Goal: Communication & Community: Answer question/provide support

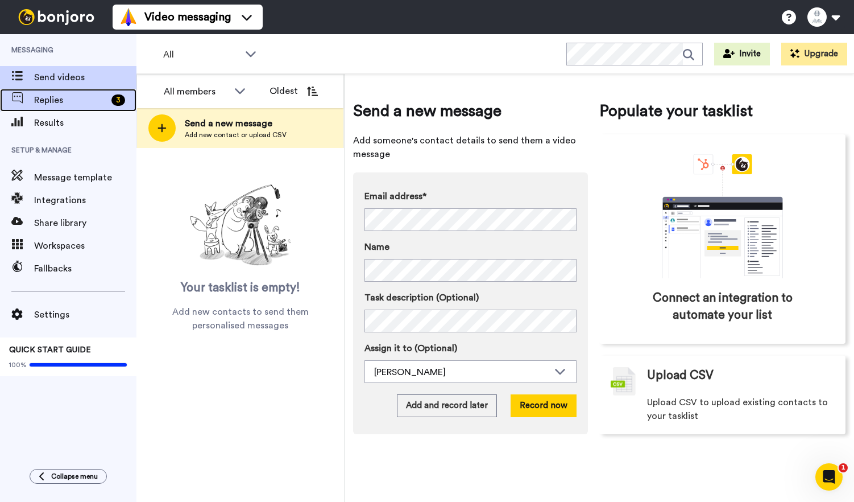
click at [60, 107] on div "Replies 3" at bounding box center [68, 100] width 136 height 23
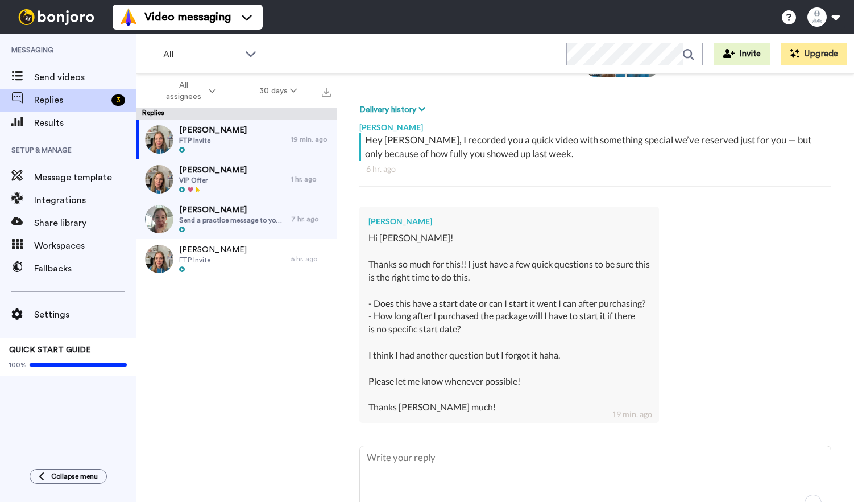
scroll to position [161, 0]
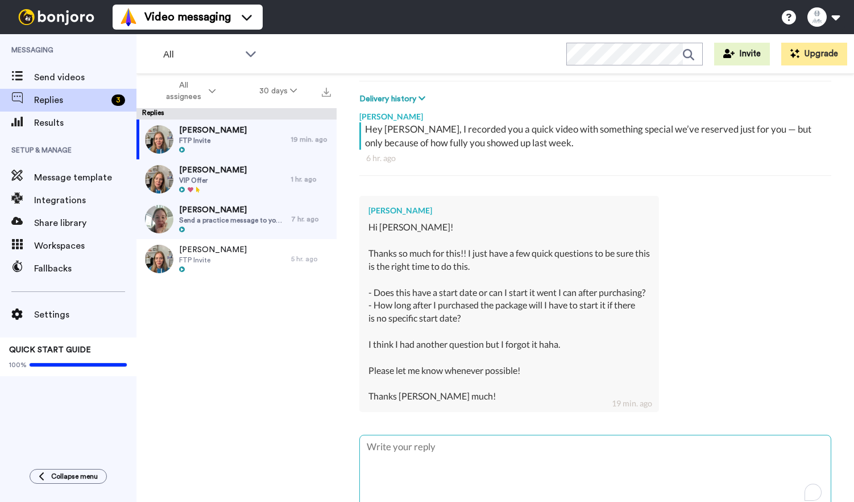
type textarea "x"
type textarea "H"
type textarea "x"
type textarea "Hi"
type textarea "x"
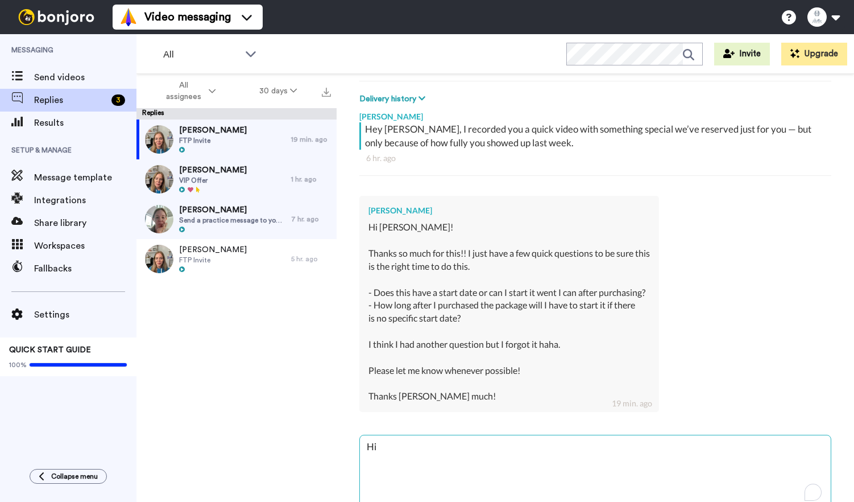
type textarea "Hi"
type textarea "x"
type textarea "Hi B"
type textarea "x"
type textarea "Hi Be"
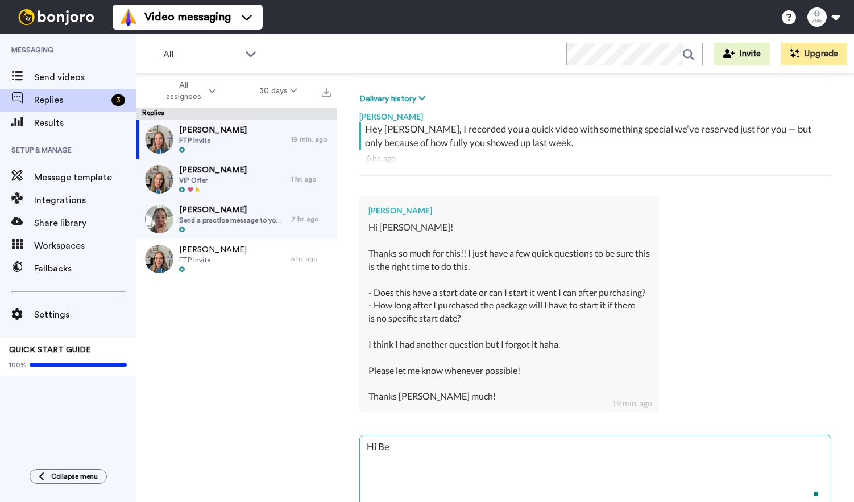
type textarea "x"
type textarea "Hi Ber"
type textarea "x"
type textarea "Hi [PERSON_NAME]"
type textarea "x"
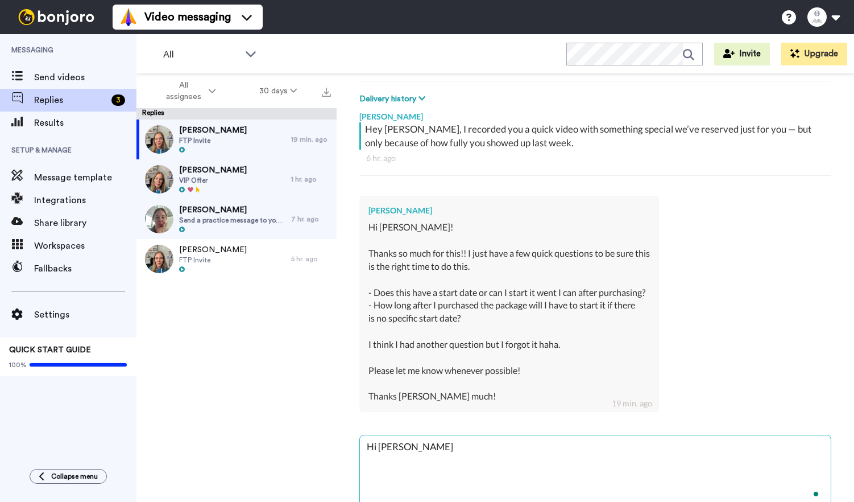
type textarea "Hi [PERSON_NAME]"
type textarea "x"
type textarea "Hi [PERSON_NAME]"
type textarea "x"
type textarea "Hi [PERSON_NAME]!"
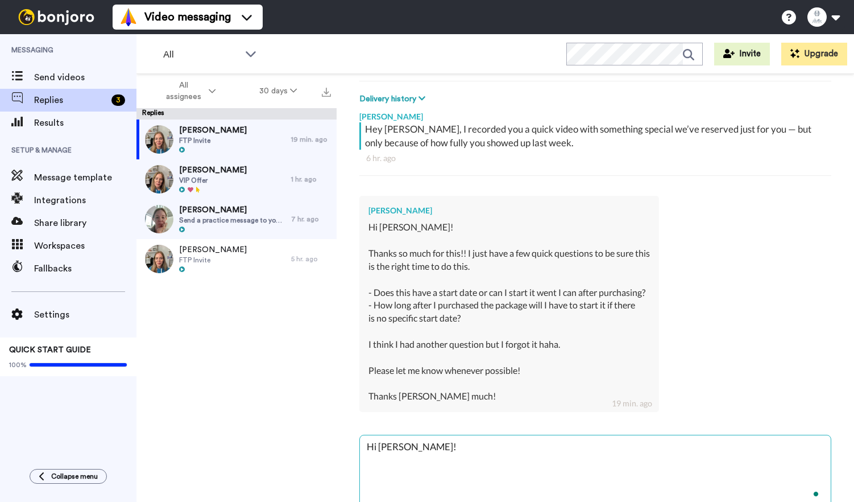
type textarea "x"
type textarea "Hi [PERSON_NAME]!"
type textarea "x"
type textarea "Hi [PERSON_NAME]! Y"
type textarea "x"
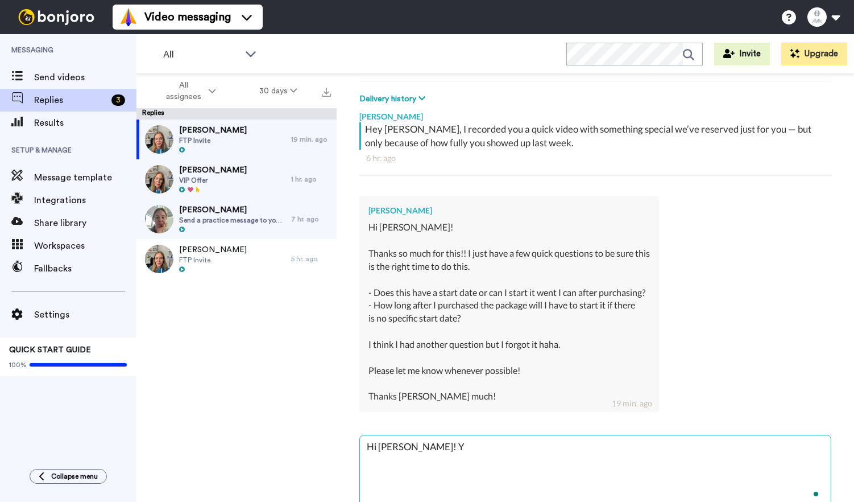
type textarea "Hi [PERSON_NAME]! Yo"
type textarea "x"
type textarea "Hi [PERSON_NAME]! You"
type textarea "x"
type textarea "Hi [PERSON_NAME]! You"
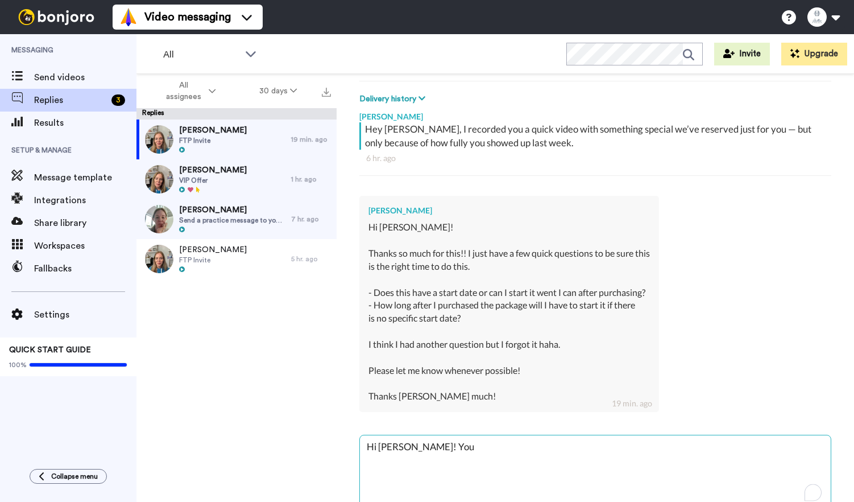
type textarea "x"
type textarea "Hi [PERSON_NAME]! You cn"
type textarea "x"
type textarea "Hi [PERSON_NAME]! You c"
type textarea "x"
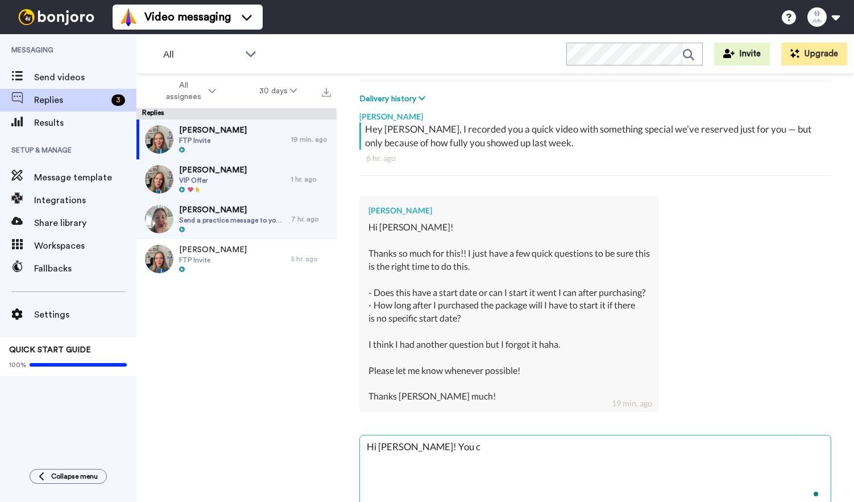
type textarea "Hi [PERSON_NAME]! You"
type textarea "x"
type textarea "Hi [PERSON_NAME]! You h"
type textarea "x"
type textarea "Hi [PERSON_NAME]! You ha"
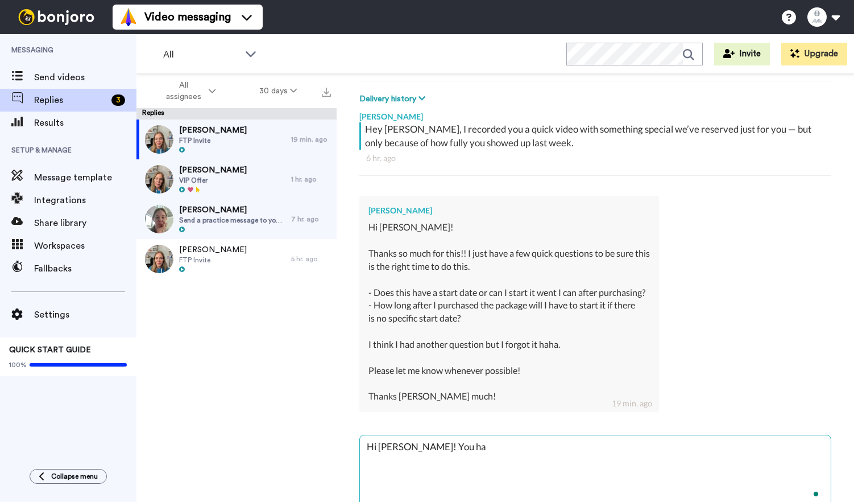
type textarea "x"
type textarea "Hi [PERSON_NAME]! You hae"
type textarea "x"
type textarea "Hi [PERSON_NAME]! You hae"
type textarea "x"
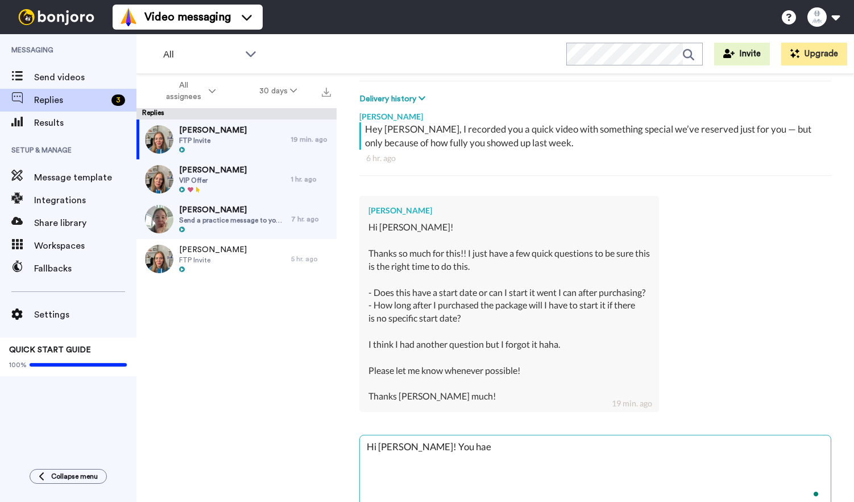
type textarea "Hi [PERSON_NAME]! You hae"
type textarea "x"
type textarea "Hi [PERSON_NAME]! You ha"
type textarea "x"
type textarea "Hi [PERSON_NAME]! You hav"
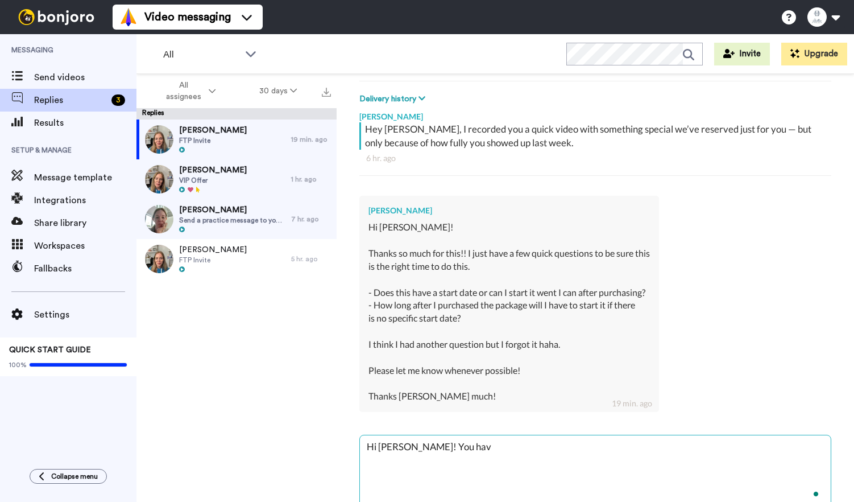
type textarea "x"
type textarea "Hi [PERSON_NAME]! You have"
type textarea "x"
type textarea "Hi [PERSON_NAME]! You have"
type textarea "x"
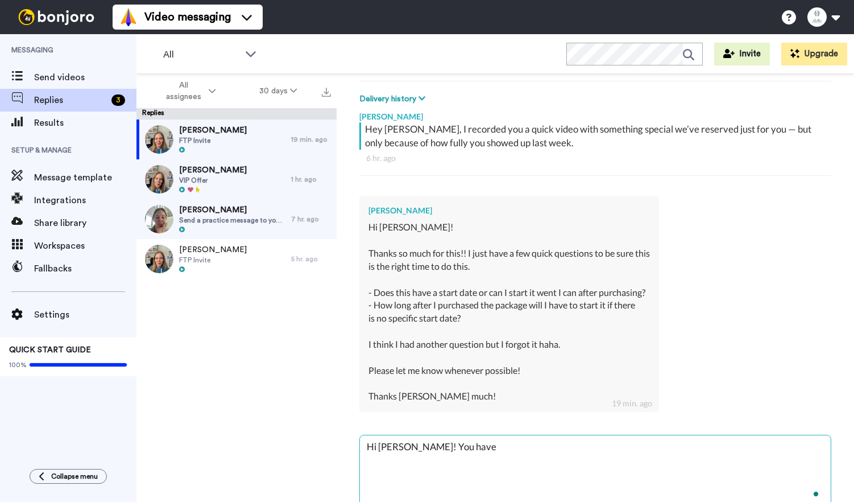
type textarea "Hi [PERSON_NAME]! You have l"
type textarea "x"
type textarea "Hi [PERSON_NAME]! You have li"
type textarea "x"
type textarea "Hi [PERSON_NAME]! You have lif"
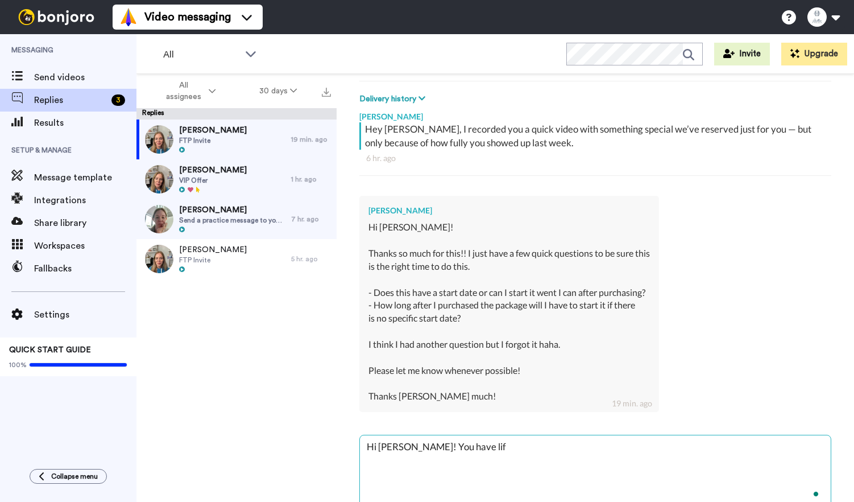
type textarea "x"
type textarea "Hi [PERSON_NAME]! You have life"
type textarea "x"
type textarea "Hi [PERSON_NAME]! You have lifet"
type textarea "x"
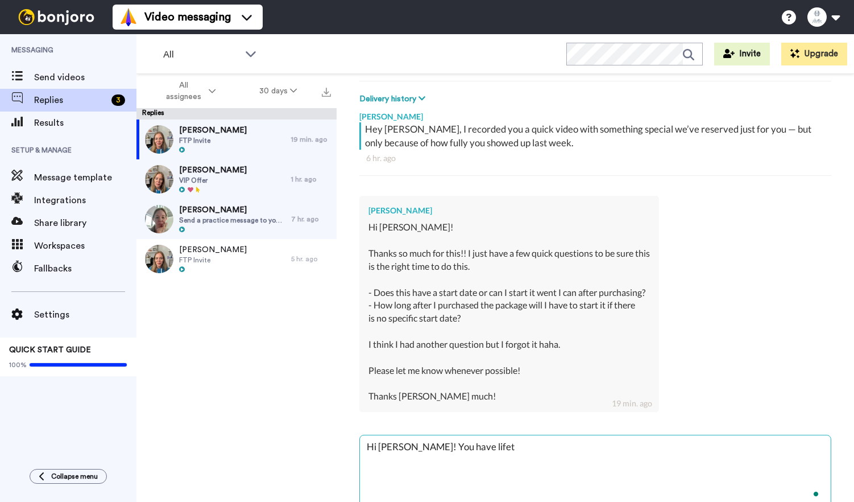
type textarea "Hi [PERSON_NAME]! You have lifeti"
type textarea "x"
type textarea "Hi [PERSON_NAME]! You have lifetim"
type textarea "x"
type textarea "Hi [PERSON_NAME]! You have lifetime"
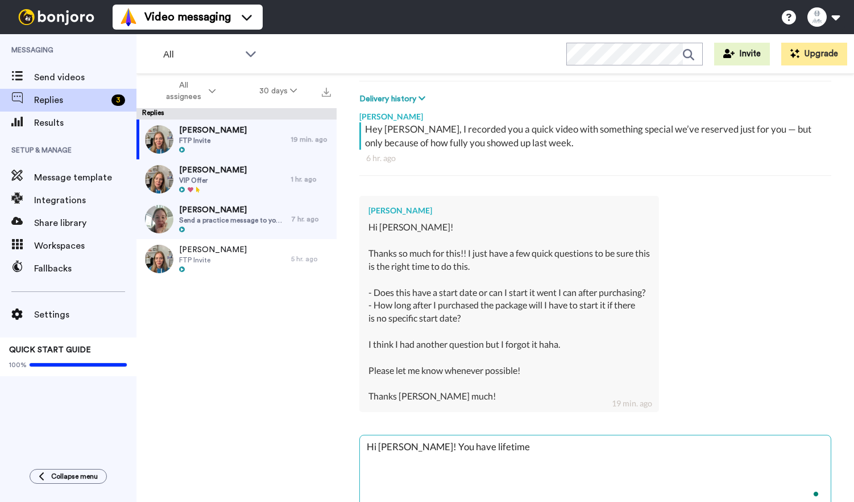
type textarea "x"
type textarea "Hi [PERSON_NAME]! You have lifetime a"
type textarea "x"
type textarea "Hi [PERSON_NAME]! You have lifetime ac"
type textarea "x"
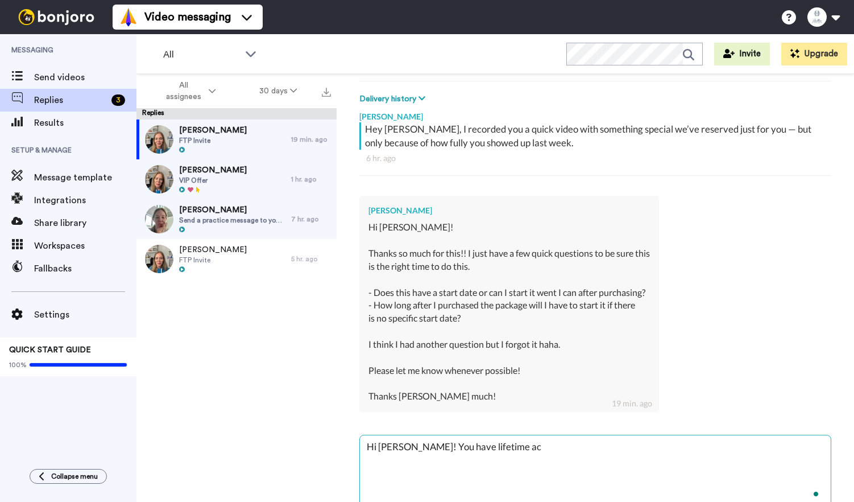
type textarea "Hi [PERSON_NAME]! You have lifetime acc"
type textarea "x"
type textarea "Hi [PERSON_NAME]! You have lifetime acce"
type textarea "x"
type textarea "Hi [PERSON_NAME]! You have lifetime acces"
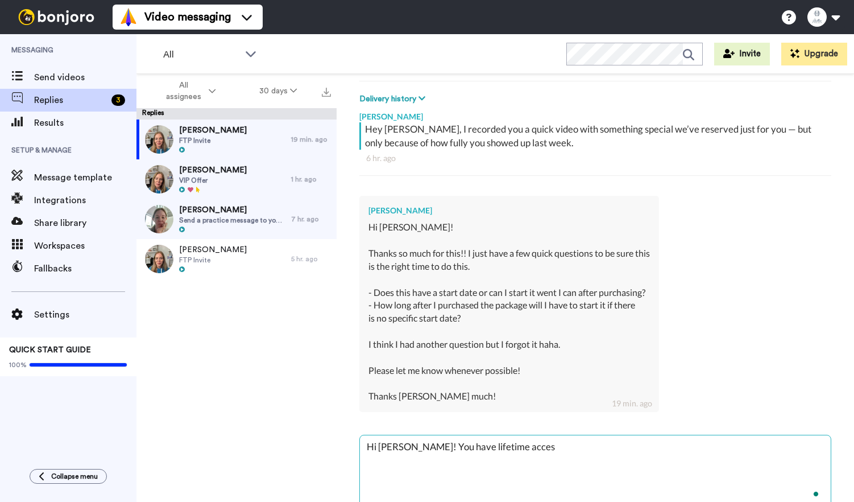
type textarea "x"
type textarea "Hi [PERSON_NAME]! You have lifetime access"
type textarea "x"
type textarea "Hi [PERSON_NAME]! You have lifetime access."
type textarea "x"
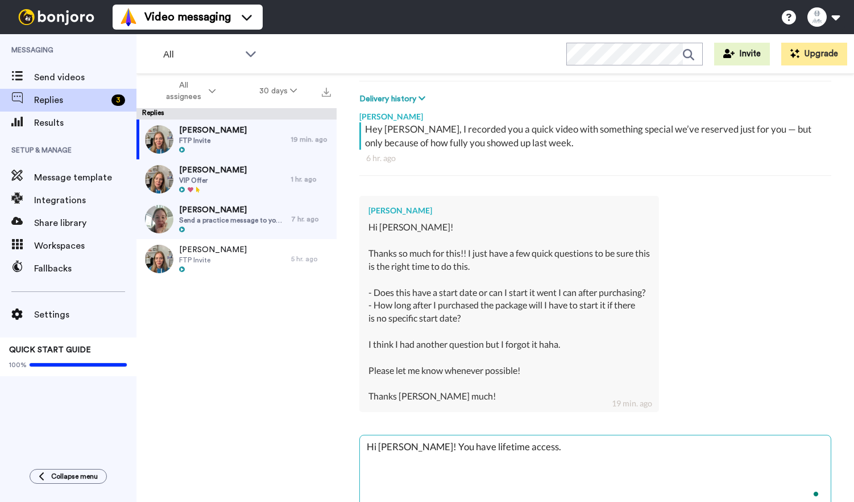
type textarea "Hi [PERSON_NAME]! You have lifetime access."
type textarea "x"
type textarea "Hi [PERSON_NAME]! You have lifetime access. Q"
type textarea "x"
type textarea "Hi [PERSON_NAME]! You have lifetime access. Qu"
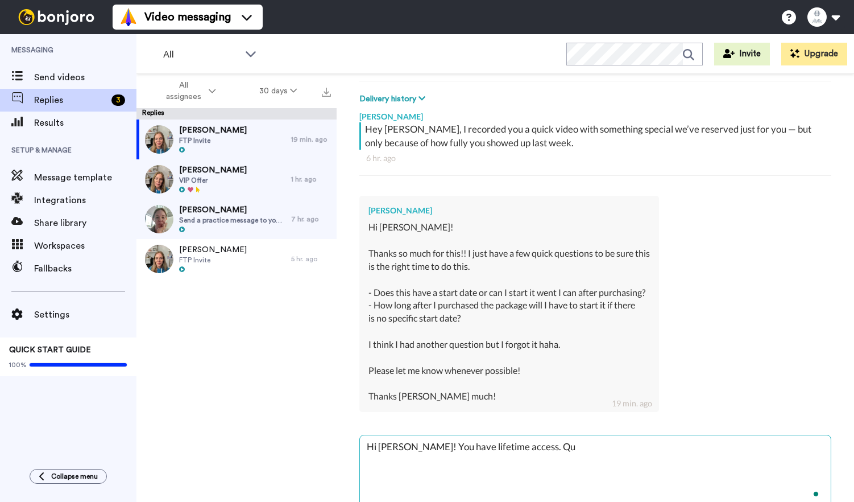
type textarea "x"
type textarea "Hi [PERSON_NAME]! You have lifetime access. Qui"
type textarea "x"
type textarea "Hi [PERSON_NAME]! You have lifetime access. Quic"
type textarea "x"
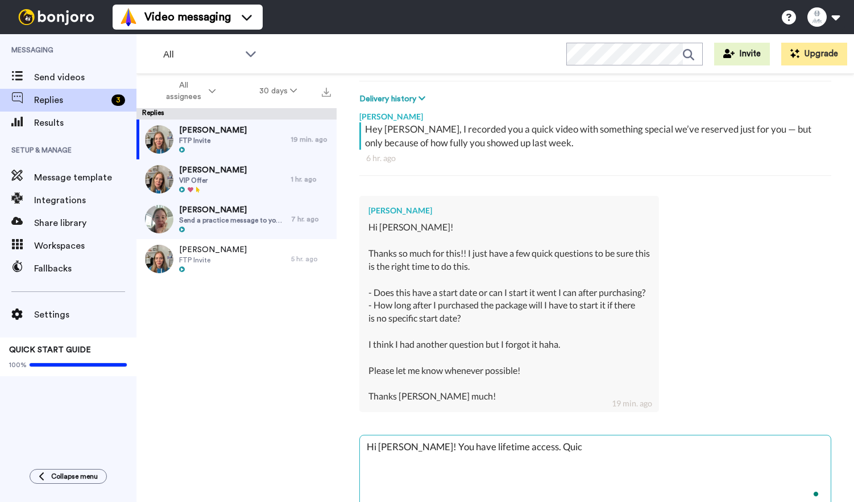
type textarea "Hi [PERSON_NAME]! You have lifetime access. Quick"
type textarea "x"
type textarea "Hi [PERSON_NAME]! You have lifetime access. Quick"
type textarea "x"
type textarea "Hi [PERSON_NAME]! You have lifetime access. Quick q"
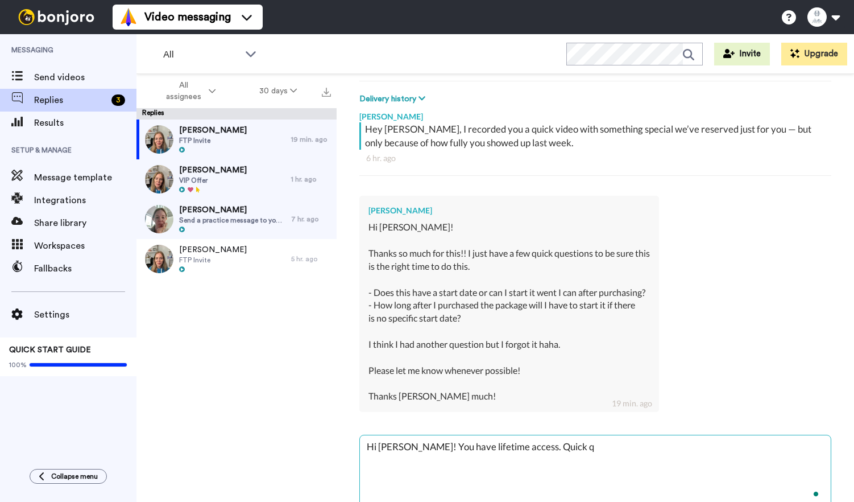
type textarea "x"
type textarea "Hi [PERSON_NAME]! You have lifetime access. Quick qu"
type textarea "x"
type textarea "Hi [PERSON_NAME]! You have lifetime access. Quick que"
type textarea "x"
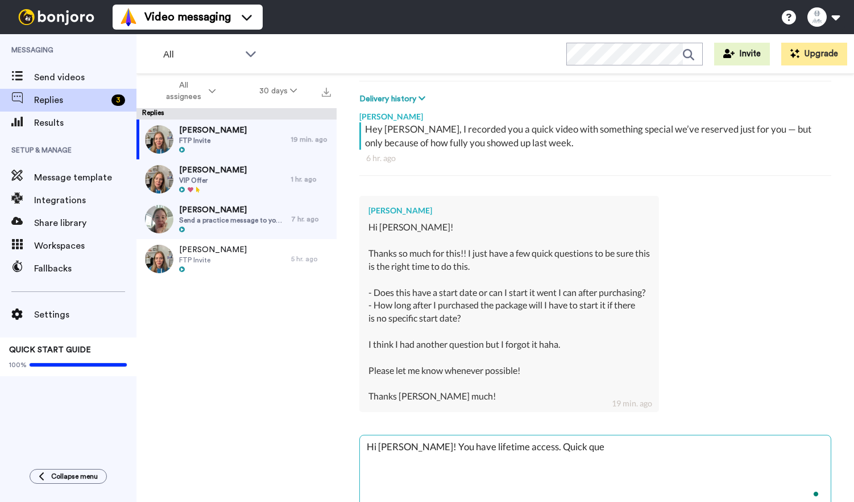
type textarea "Hi [PERSON_NAME]! You have lifetime access. Quick ques"
type textarea "x"
type textarea "Hi [PERSON_NAME]! You have lifetime access. Quick quest"
type textarea "x"
type textarea "Hi [PERSON_NAME]! You have lifetime access. Quick questi"
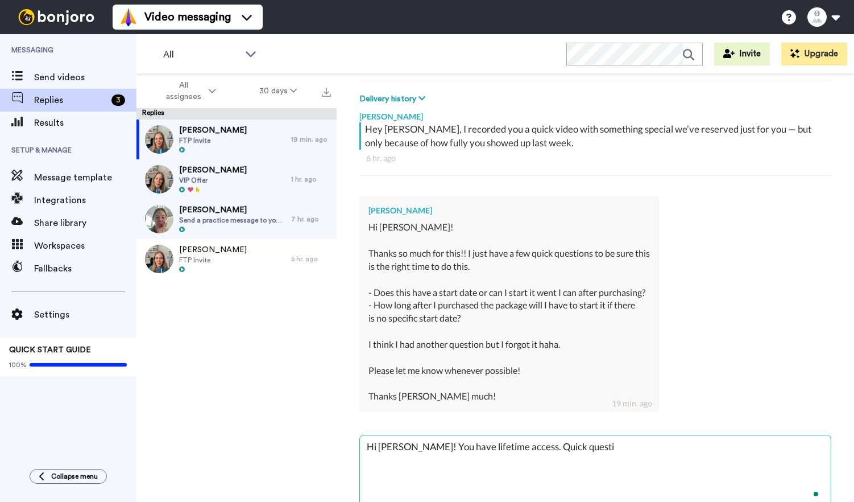
type textarea "x"
type textarea "Hi [PERSON_NAME]! You have lifetime access. Quick questio"
type textarea "x"
type textarea "Hi [PERSON_NAME]! You have lifetime access. Quick question"
type textarea "x"
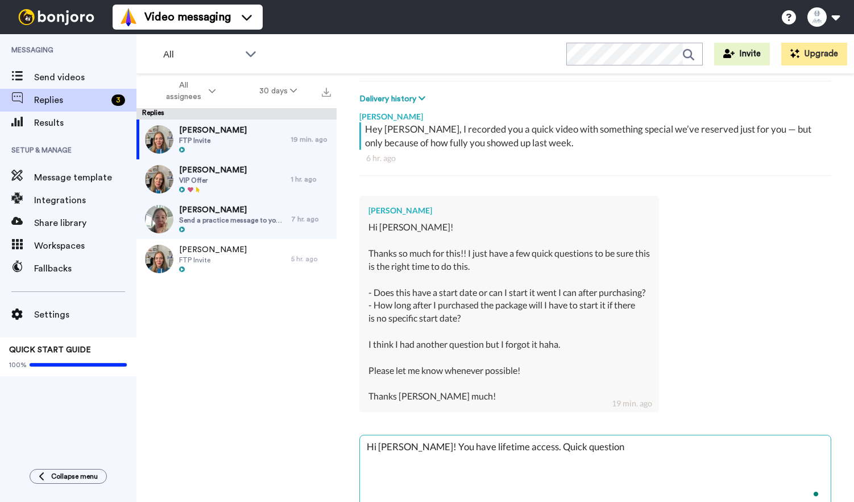
type textarea "Hi [PERSON_NAME]! You have lifetime access. Quick question"
type textarea "x"
type textarea "Hi [PERSON_NAME]! You have lifetime access. Quick question -"
type textarea "x"
type textarea "Hi [PERSON_NAME]! You have lifetime access. Quick question -"
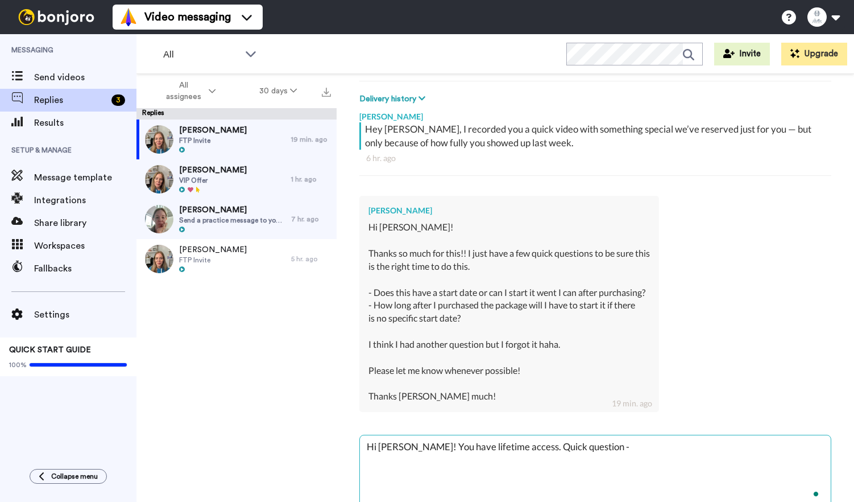
type textarea "x"
type textarea "Hi [PERSON_NAME]! You have lifetime access. Quick question - r"
type textarea "x"
type textarea "Hi [PERSON_NAME]! You have lifetime access. Quick question - a"
type textarea "x"
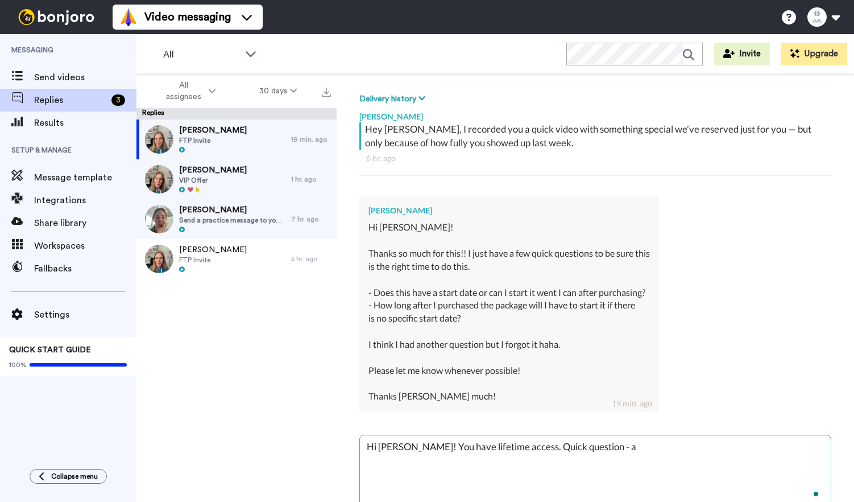
type textarea "Hi [PERSON_NAME]! You have lifetime access. Quick question - ar"
type textarea "x"
type textarea "Hi [PERSON_NAME]! You have lifetime access. Quick question - are"
type textarea "x"
type textarea "Hi [PERSON_NAME]! You have lifetime access. Quick question - are y"
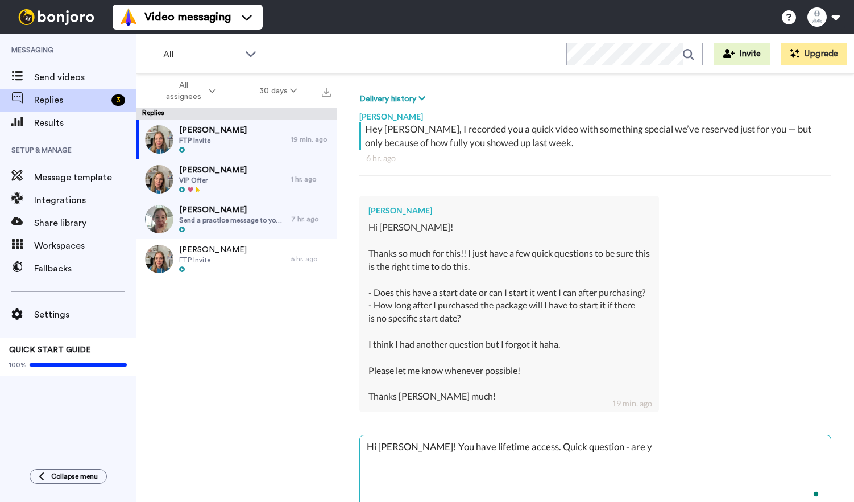
type textarea "x"
type textarea "Hi [PERSON_NAME]! You have lifetime access. Quick question - are yo"
type textarea "x"
type textarea "Hi [PERSON_NAME]! You have lifetime access. Quick question - are you"
type textarea "x"
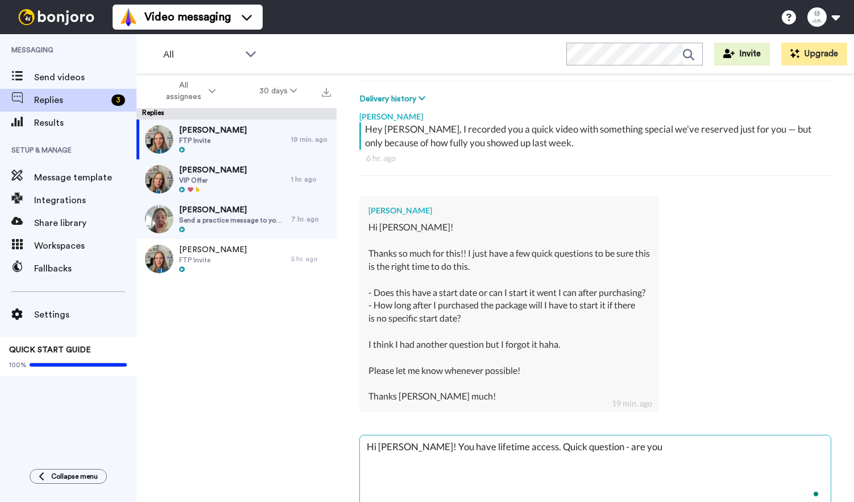
type textarea "Hi [PERSON_NAME]! You have lifetime access. Quick question - are you"
type textarea "x"
type textarea "Hi [PERSON_NAME]! You have lifetime access. Quick question - are you a"
type textarea "x"
type textarea "Hi [PERSON_NAME]! You have lifetime access. Quick question - are you an"
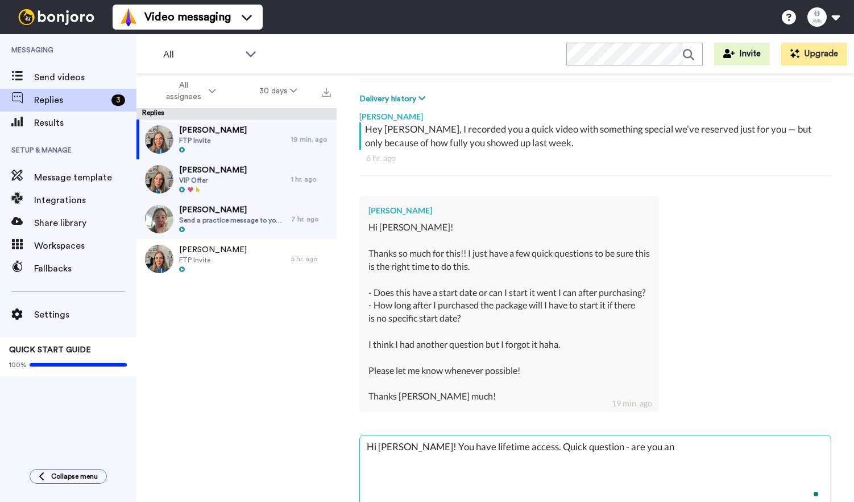
type textarea "x"
type textarea "Hi [PERSON_NAME]! You have lifetime access. Quick question - are you an"
type textarea "x"
type textarea "Hi [PERSON_NAME]! You have lifetime access. Quick question - are you an S"
type textarea "x"
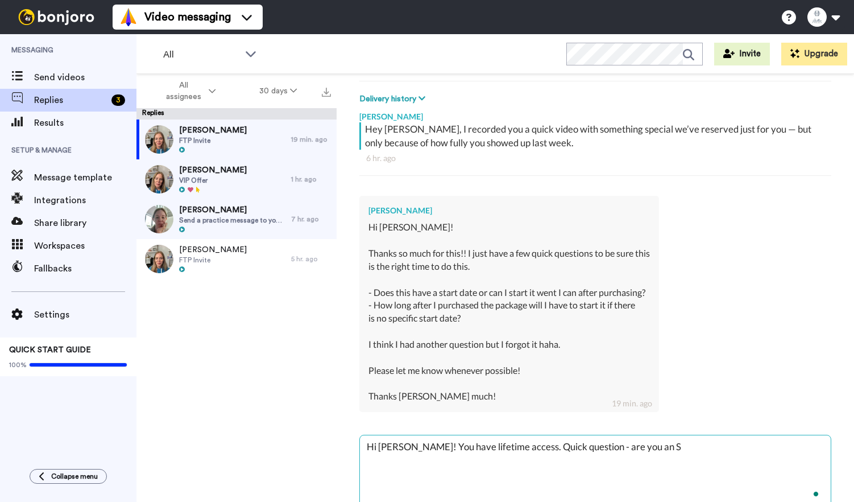
type textarea "Hi [PERSON_NAME]! You have lifetime access. Quick question - are you an SL"
type textarea "x"
type textarea "Hi [PERSON_NAME]! You have lifetime access. Quick question - are you an SLP"
type textarea "x"
type textarea "Hi [PERSON_NAME]! You have lifetime access. Quick question - are you an SLP o"
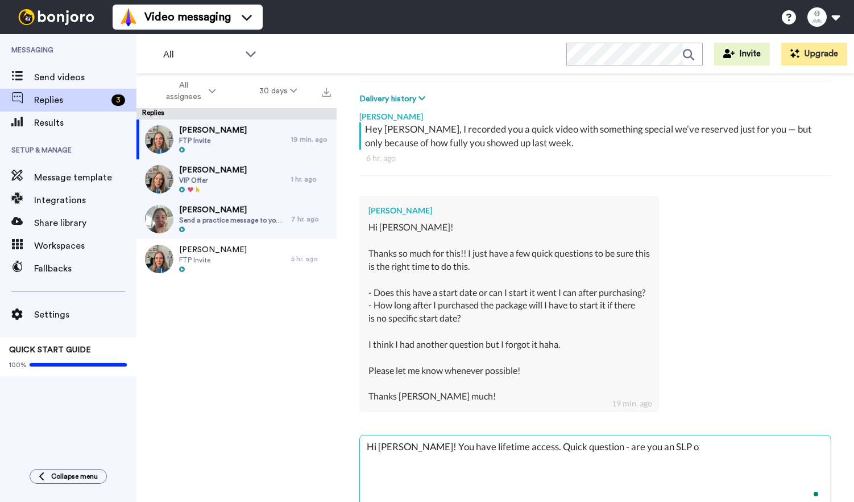
type textarea "x"
type textarea "Hi [PERSON_NAME]! You have lifetime access. Quick question - are you an SLP or"
type textarea "x"
type textarea "Hi [PERSON_NAME]! You have lifetime access. Quick question - are you an SLP orO"
type textarea "x"
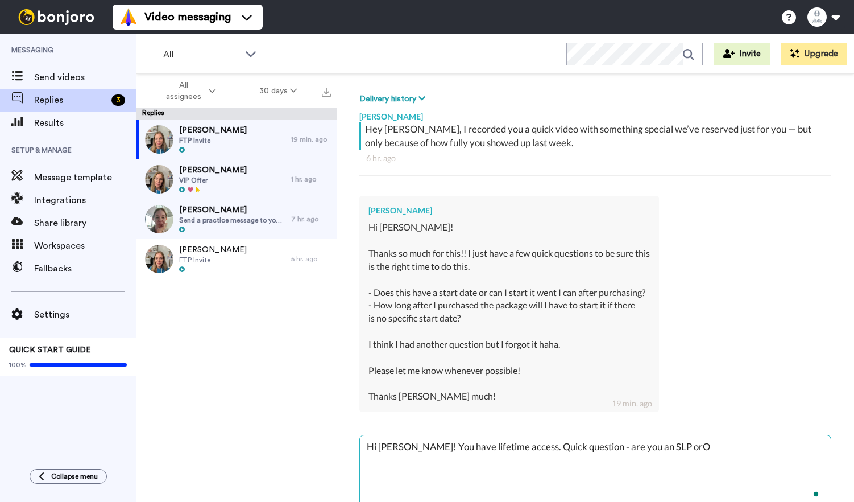
type textarea "Hi [PERSON_NAME]! You have lifetime access. Quick question - are you an SLP orOT"
type textarea "x"
type textarea "Hi [PERSON_NAME]! You have lifetime access. Quick question - are you an SLP orO"
type textarea "x"
type textarea "Hi [PERSON_NAME]! You have lifetime access. Quick question - are you an SLP or"
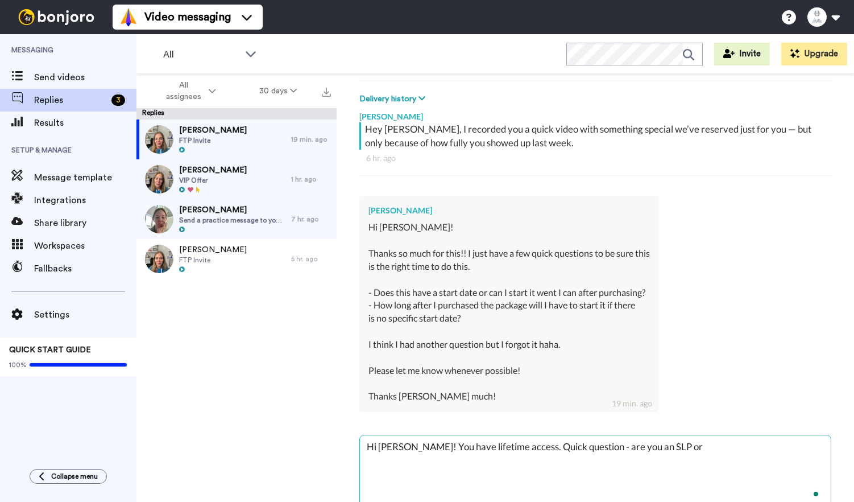
type textarea "x"
type textarea "Hi [PERSON_NAME]! You have lifetime access. Quick question - are you an SLP or"
type textarea "x"
type textarea "Hi [PERSON_NAME]! You have lifetime access. Quick question - are you an SLP or …"
type textarea "x"
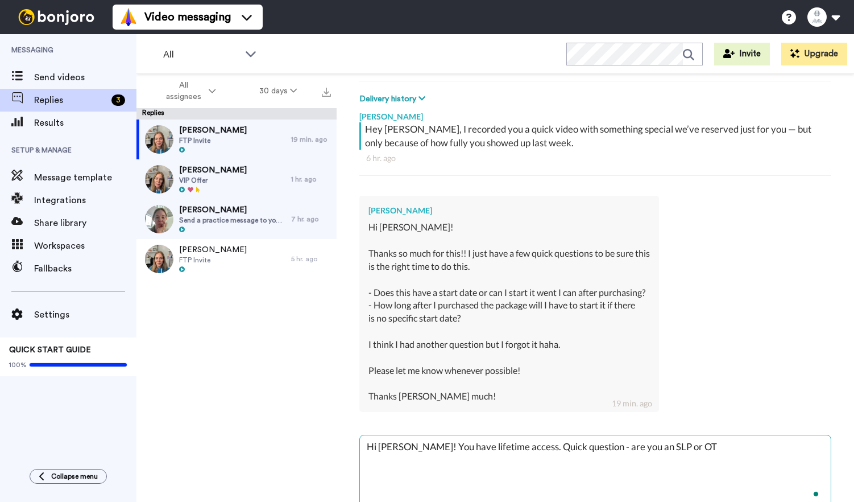
type textarea "Hi [PERSON_NAME]! You have lifetime access. Quick question - are you an SLP or …"
type textarea "x"
type textarea "Hi [PERSON_NAME]! You have lifetime access. Quick question - are you an SLP or …"
type textarea "x"
type textarea "Hi [PERSON_NAME]! You have lifetime access. Quick question - are you an SLP or …"
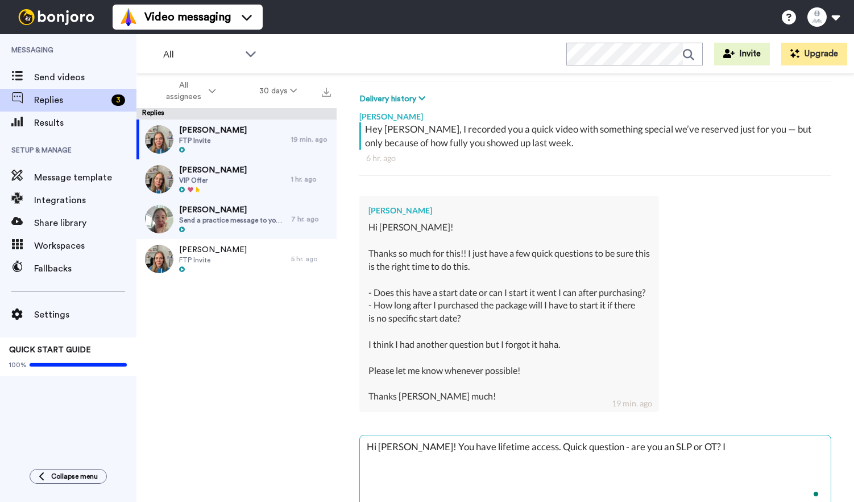
type textarea "x"
type textarea "Hi [PERSON_NAME]! You have lifetime access. Quick question - are you an SLP or …"
type textarea "x"
type textarea "Hi [PERSON_NAME]! You have lifetime access. Quick question - are you an SLP or …"
type textarea "x"
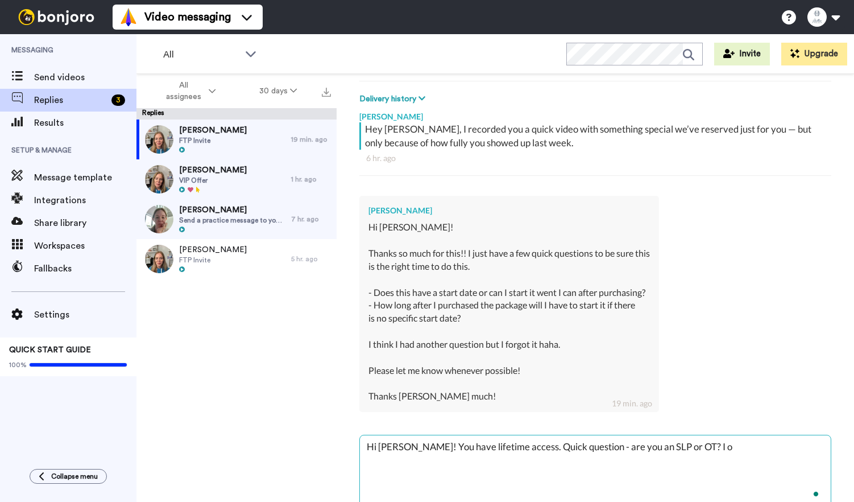
type textarea "Hi [PERSON_NAME]! You have lifetime access. Quick question - are you an SLP or …"
type textarea "x"
type textarea "Hi [PERSON_NAME]! You have lifetime access. Quick question - are you an SLP or …"
type textarea "x"
type textarea "Hi [PERSON_NAME]! You have lifetime access. Quick question - are you an SLP or …"
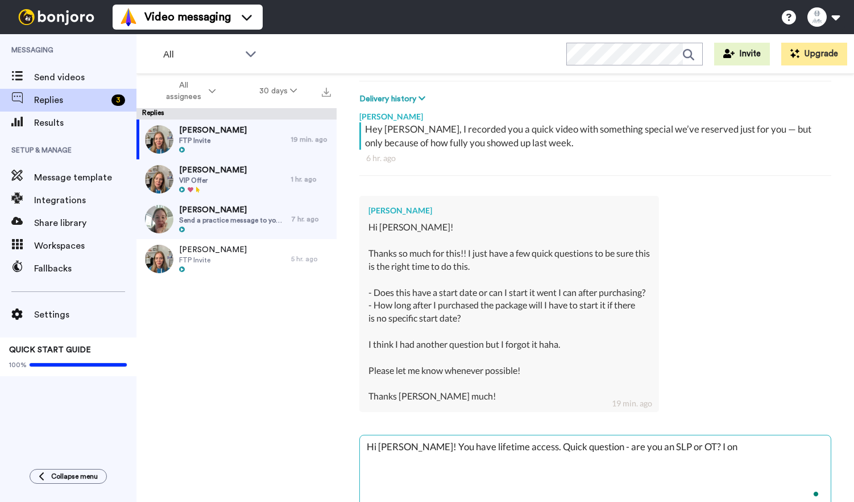
type textarea "x"
type textarea "Hi [PERSON_NAME]! You have lifetime access. Quick question - are you an SLP or …"
type textarea "x"
type textarea "Hi [PERSON_NAME]! You have lifetime access. Quick question - are you an SLP or …"
type textarea "x"
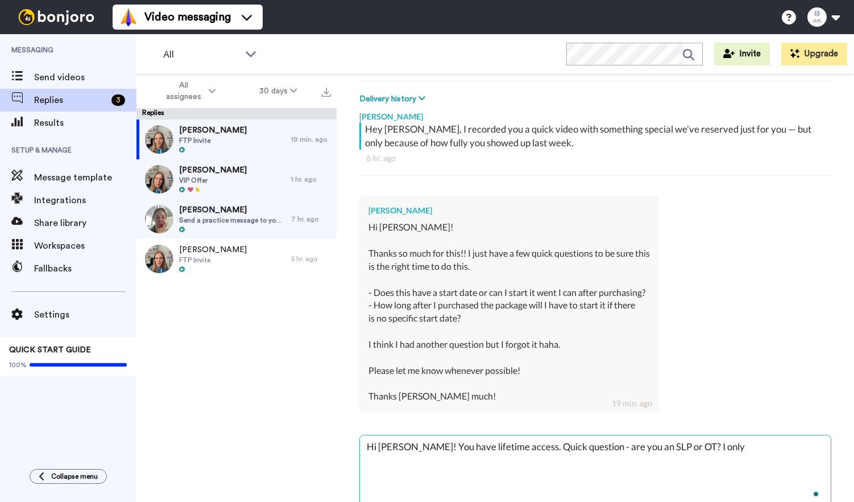
type textarea "Hi [PERSON_NAME]! You have lifetime access. Quick question - are you an SLP or …"
type textarea "x"
type textarea "Hi [PERSON_NAME]! You have lifetime access. Quick question - are you an SLP or …"
type textarea "x"
type textarea "Hi [PERSON_NAME]! You have lifetime access. Quick question - are you an SLP or …"
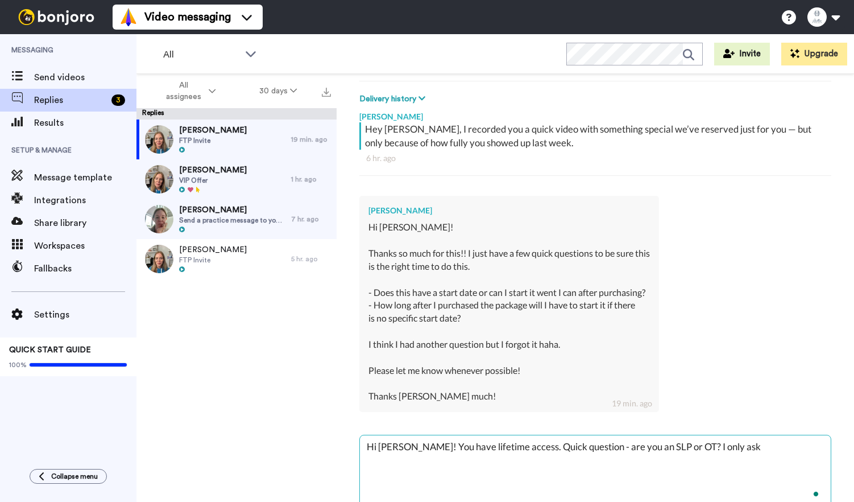
type textarea "x"
type textarea "Hi [PERSON_NAME]! You have lifetime access. Quick question - are you an SLP or …"
type textarea "x"
type textarea "Hi [PERSON_NAME]! You have lifetime access. Quick question - are you an SLP or …"
type textarea "x"
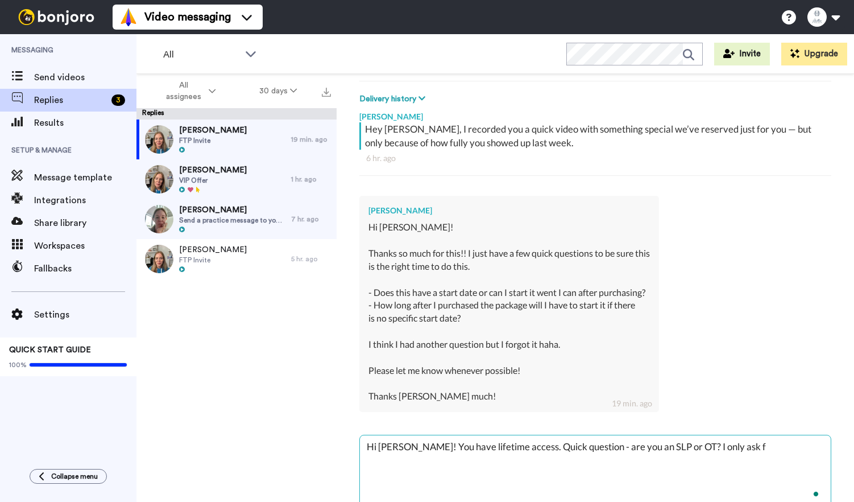
type textarea "Hi [PERSON_NAME]! You have lifetime access. Quick question - are you an SLP or …"
type textarea "x"
type textarea "Hi [PERSON_NAME]! You have lifetime access. Quick question - are you an SLP or …"
type textarea "x"
type textarea "Hi [PERSON_NAME]! You have lifetime access. Quick question - are you an SLP or …"
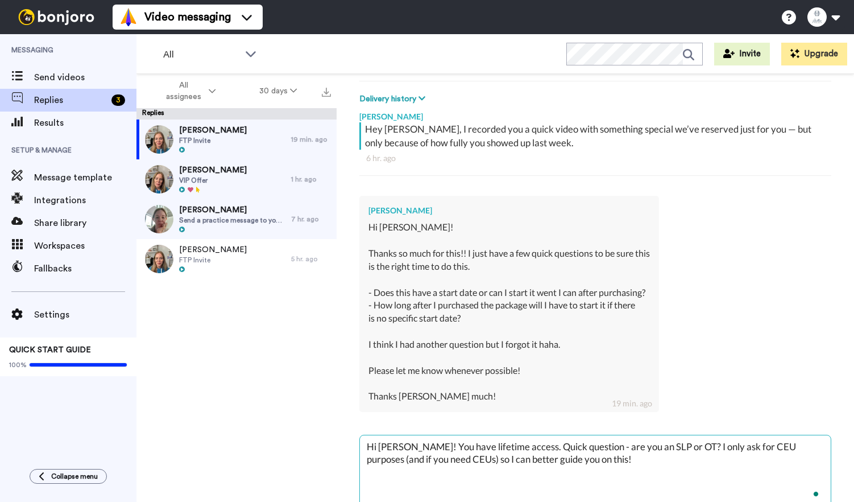
scroll to position [215, 0]
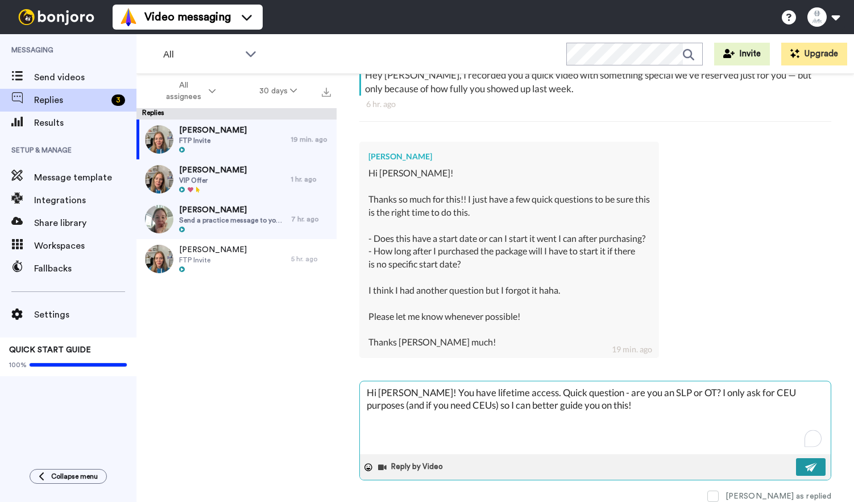
click at [815, 471] on button at bounding box center [811, 467] width 30 height 18
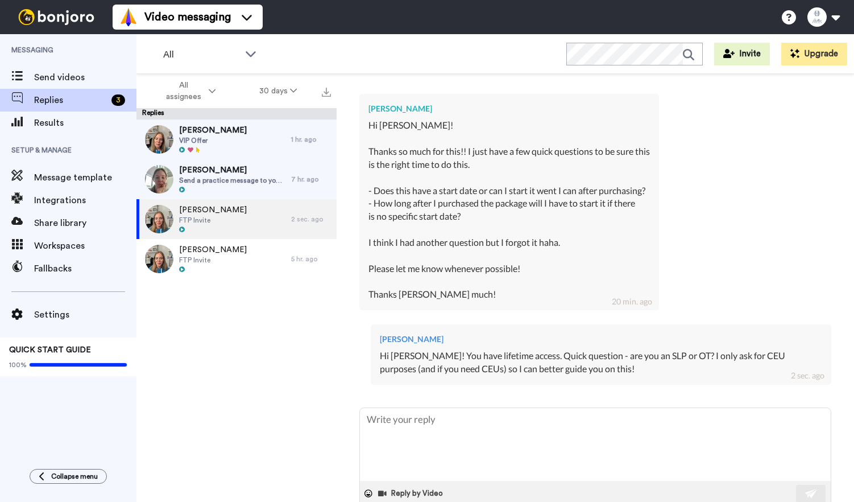
scroll to position [267, 0]
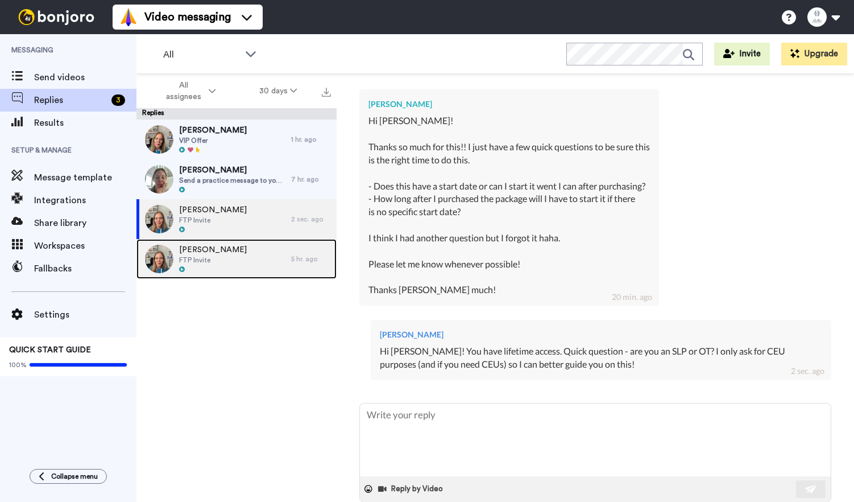
click at [226, 250] on span "[PERSON_NAME]" at bounding box center [213, 249] width 68 height 11
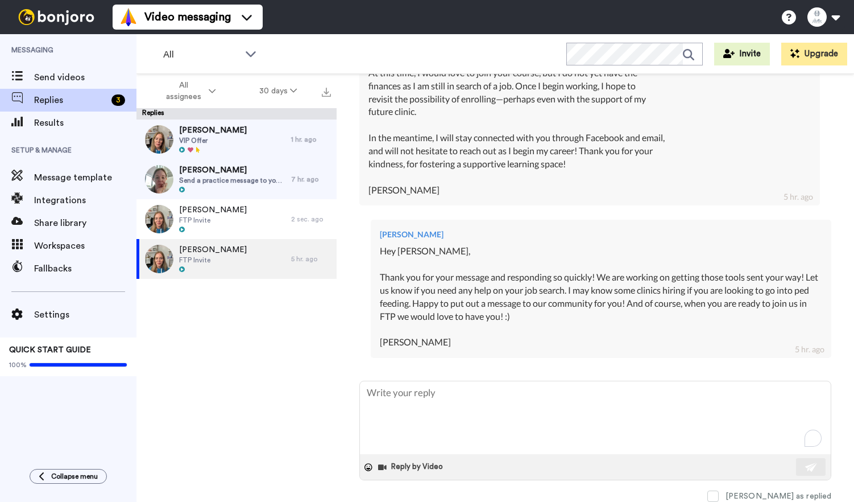
scroll to position [614, 0]
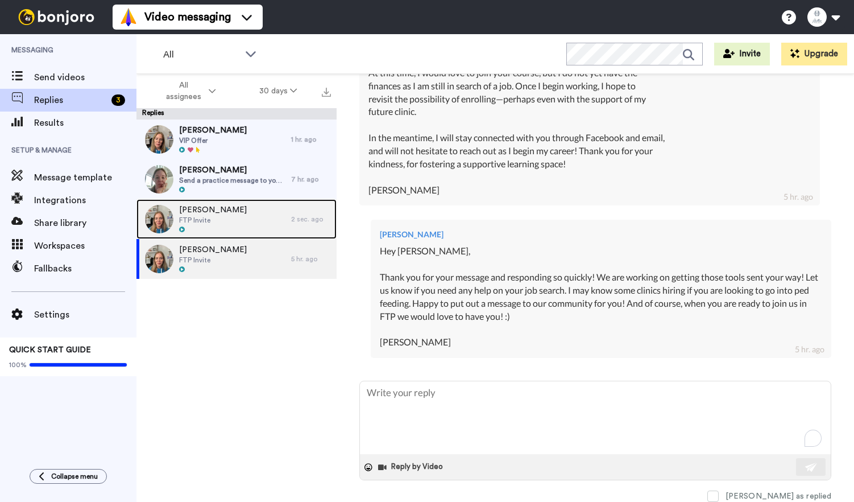
click at [227, 200] on div "[PERSON_NAME] FTP Invite" at bounding box center [213, 219] width 155 height 40
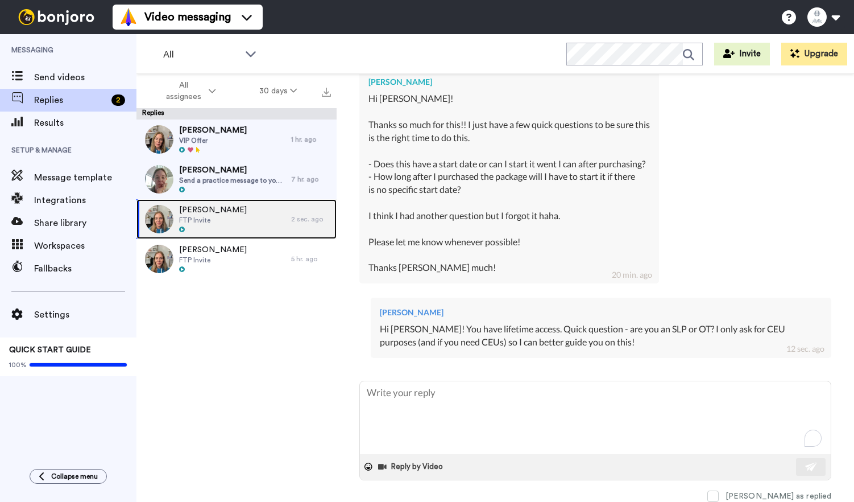
scroll to position [289, 0]
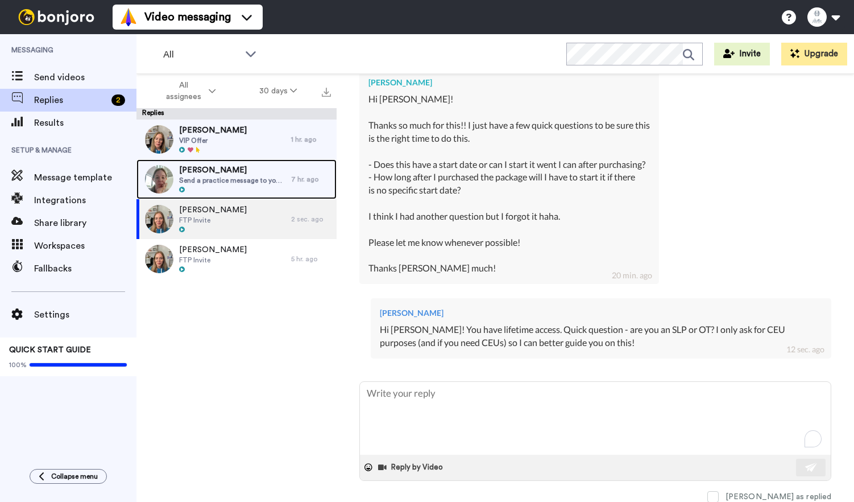
click at [230, 180] on span "Send a practice message to yourself" at bounding box center [232, 180] width 106 height 9
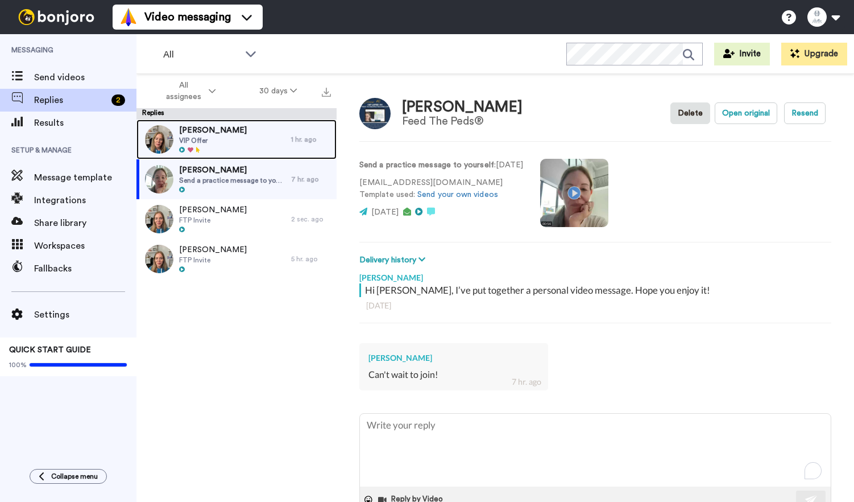
click at [235, 141] on div "[PERSON_NAME] VIP Offer" at bounding box center [213, 139] width 155 height 40
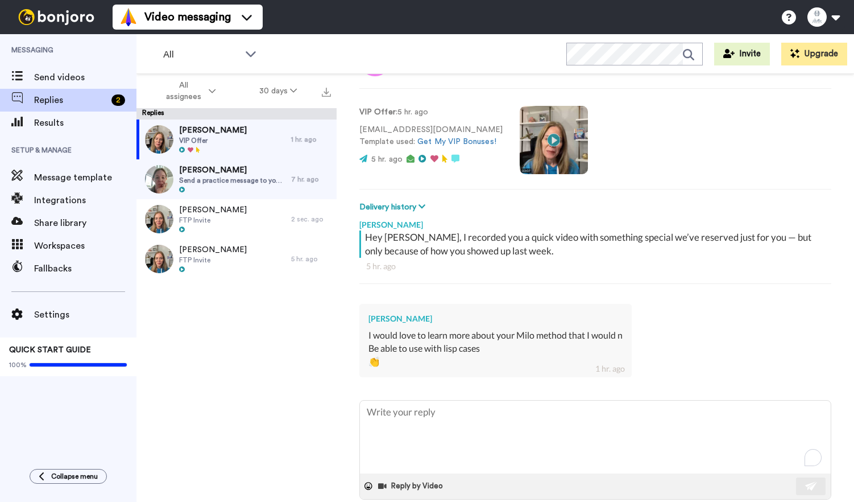
scroll to position [61, 0]
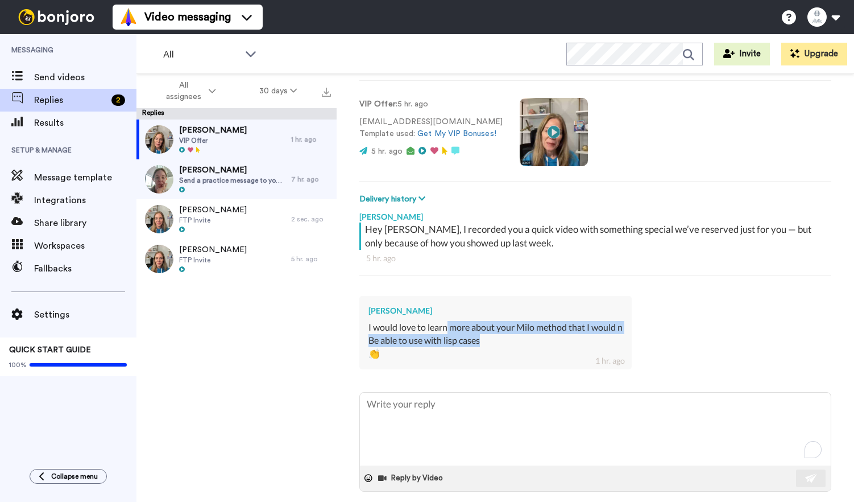
drag, startPoint x: 447, startPoint y: 325, endPoint x: 490, endPoint y: 344, distance: 47.3
click at [490, 344] on div "[PERSON_NAME] I would love to learn more about your Milo method that I would n …" at bounding box center [495, 332] width 272 height 73
click at [490, 344] on div "Be able to use with lisp cases" at bounding box center [496, 340] width 254 height 13
drag, startPoint x: 493, startPoint y: 346, endPoint x: 387, endPoint y: 329, distance: 107.1
click at [387, 329] on div "[PERSON_NAME] I would love to learn more about your Milo method that I would n …" at bounding box center [495, 332] width 272 height 73
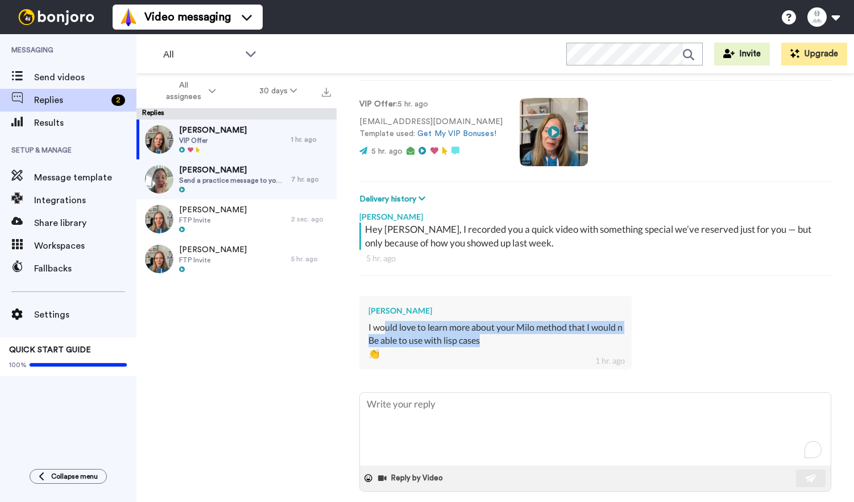
click at [387, 329] on div "I would love to learn more about your Milo method that I would n" at bounding box center [496, 327] width 254 height 13
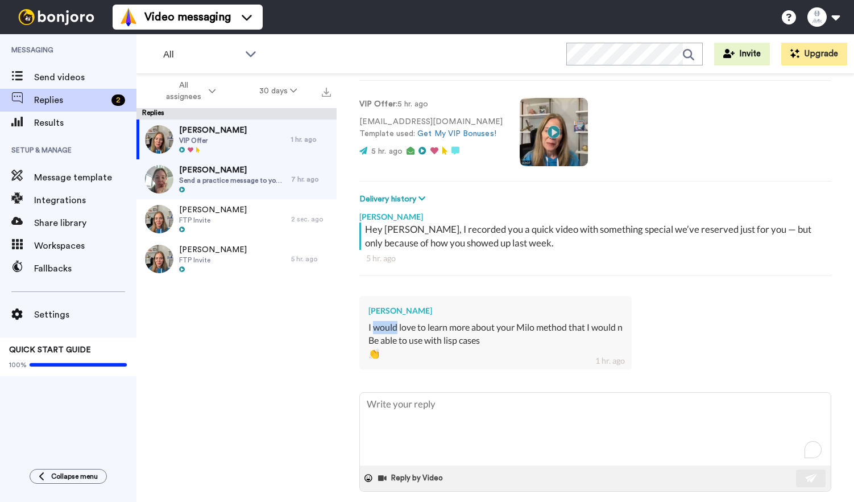
click at [387, 329] on div "I would love to learn more about your Milo method that I would n" at bounding box center [496, 327] width 254 height 13
click at [424, 341] on div "Be able to use with lisp cases" at bounding box center [496, 340] width 254 height 13
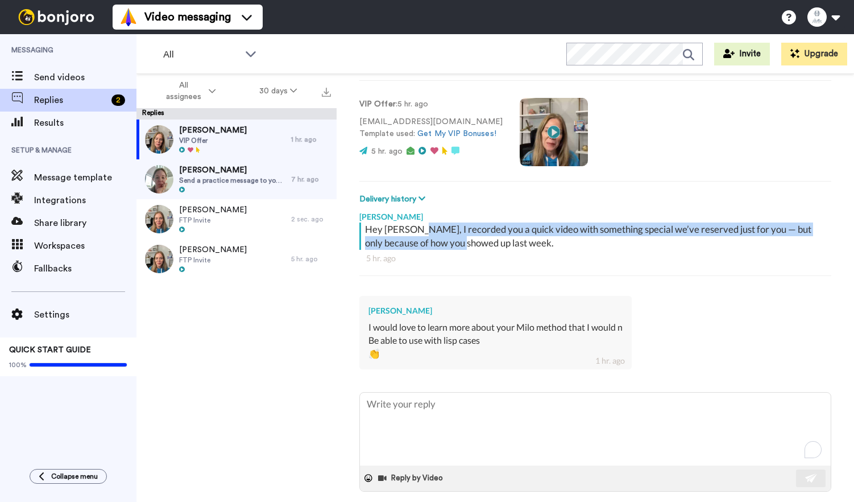
drag, startPoint x: 416, startPoint y: 229, endPoint x: 451, endPoint y: 247, distance: 39.4
click at [451, 247] on div "Hey [PERSON_NAME], I recorded you a quick video with something special we’ve re…" at bounding box center [596, 235] width 463 height 27
click at [450, 246] on div "Hey [PERSON_NAME], I recorded you a quick video with something special we’ve re…" at bounding box center [596, 235] width 463 height 27
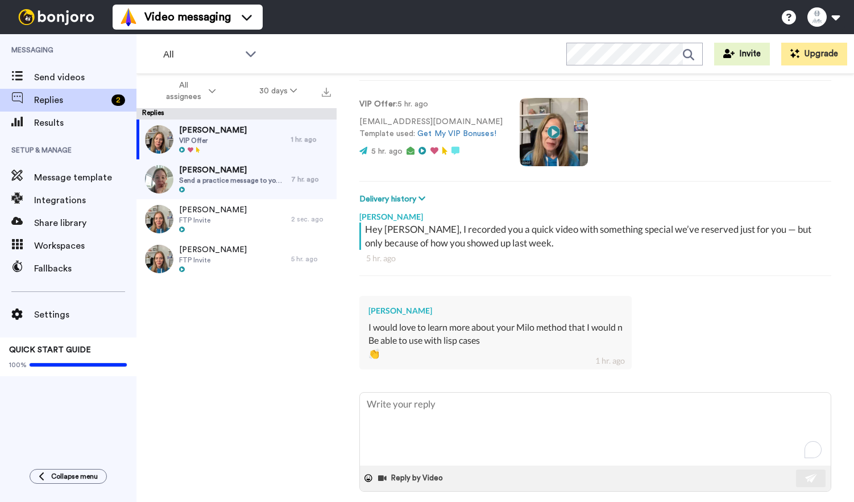
click at [438, 341] on div "Be able to use with lisp cases" at bounding box center [496, 340] width 254 height 13
click at [458, 341] on div "Be able to use with lisp cases" at bounding box center [496, 340] width 254 height 13
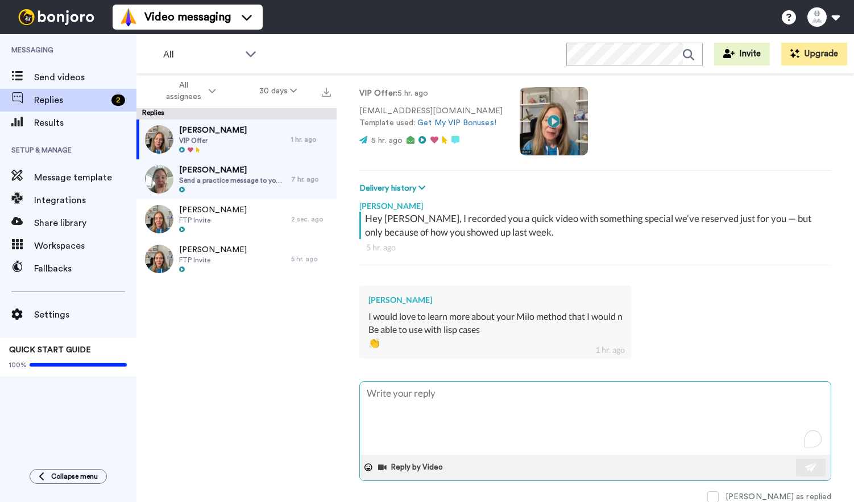
click at [417, 428] on textarea "To enrich screen reader interactions, please activate Accessibility in Grammarl…" at bounding box center [595, 418] width 471 height 73
click at [452, 403] on textarea "Hi [PERSON_NAME]!! You can learn about [DOMAIN_NAME] at that URL!" at bounding box center [595, 418] width 471 height 73
click at [449, 405] on textarea "Hi [PERSON_NAME]!! You can learn about [DOMAIN_NAME] at that URL!" at bounding box center [595, 418] width 471 height 73
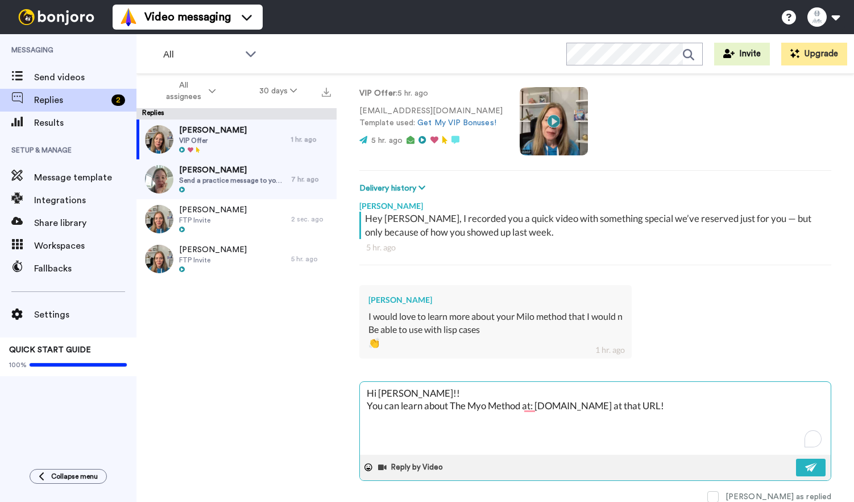
drag, startPoint x: 722, startPoint y: 405, endPoint x: 648, endPoint y: 404, distance: 73.9
click at [648, 404] on textarea "Hi [PERSON_NAME]!! You can learn about The Myo Method at: [DOMAIN_NAME] at that…" at bounding box center [595, 418] width 471 height 73
click at [616, 391] on textarea "Hi [PERSON_NAME]!! You can learn about The Myo Method at: [DOMAIN_NAME] Wanna c…" at bounding box center [595, 418] width 471 height 73
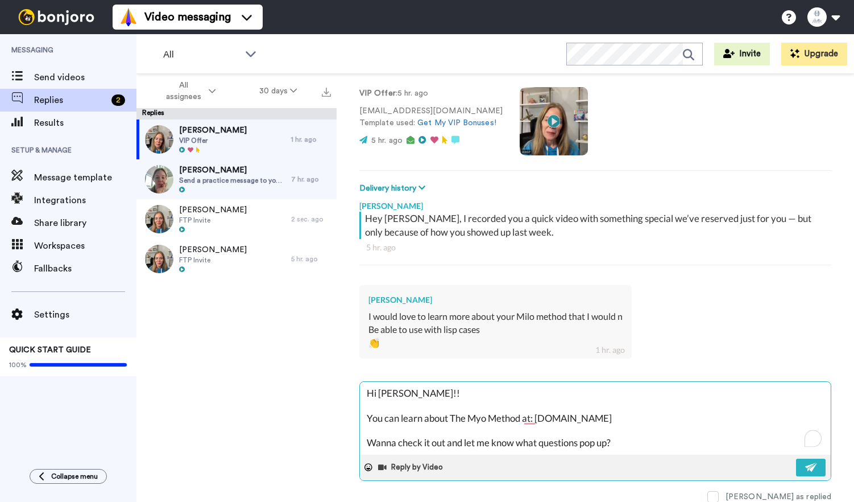
click at [665, 440] on textarea "Hi [PERSON_NAME]!! You can learn about The Myo Method at: [DOMAIN_NAME] Wanna c…" at bounding box center [595, 418] width 471 height 73
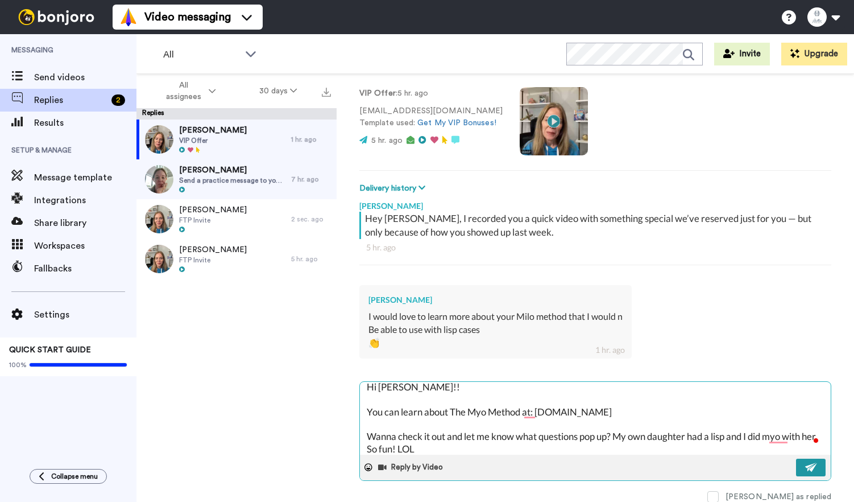
click at [806, 468] on img at bounding box center [811, 466] width 13 height 9
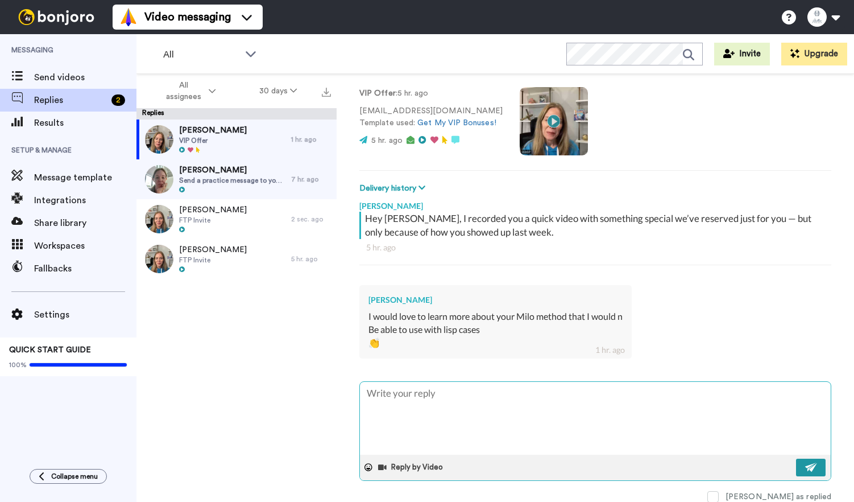
scroll to position [0, 0]
